Goal: Task Accomplishment & Management: Complete application form

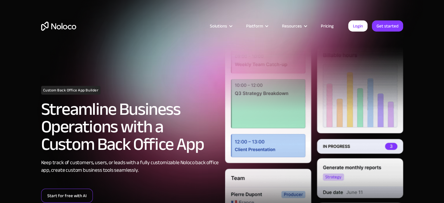
click at [51, 196] on link "Start for free with AI" at bounding box center [67, 196] width 52 height 14
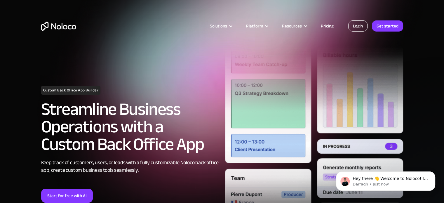
click at [365, 28] on link "Login" at bounding box center [357, 25] width 19 height 11
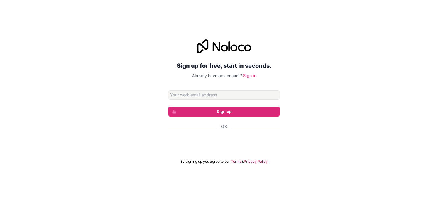
click at [310, 89] on div "Sign up for free, start in seconds. Already have an account? Sign in Sign up Or…" at bounding box center [224, 101] width 448 height 141
click at [343, 120] on div "Sign up for free, start in seconds. Already have an account? Sign in Sign up Or…" at bounding box center [224, 101] width 448 height 141
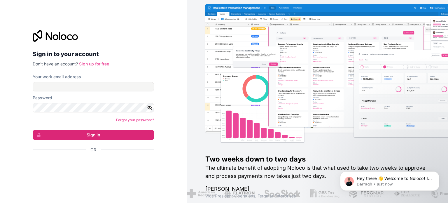
click at [100, 65] on link "Sign up for free" at bounding box center [94, 63] width 30 height 5
